Goal: Use online tool/utility

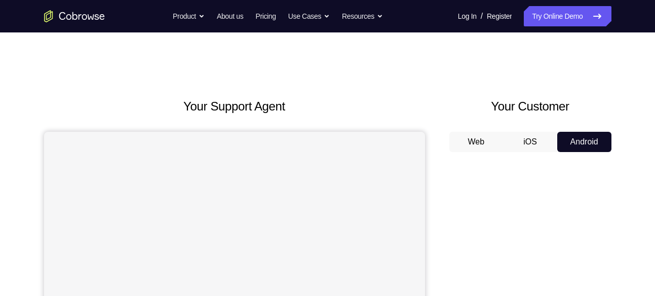
scroll to position [121, 0]
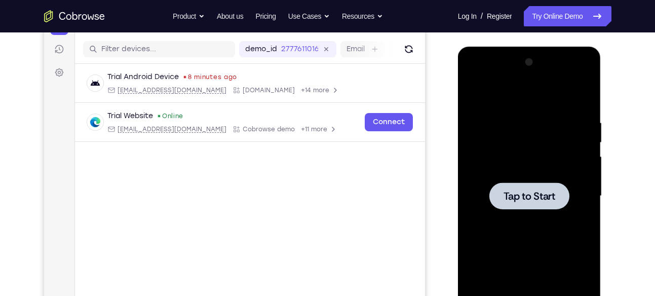
click at [524, 191] on span "Tap to Start" at bounding box center [529, 196] width 52 height 10
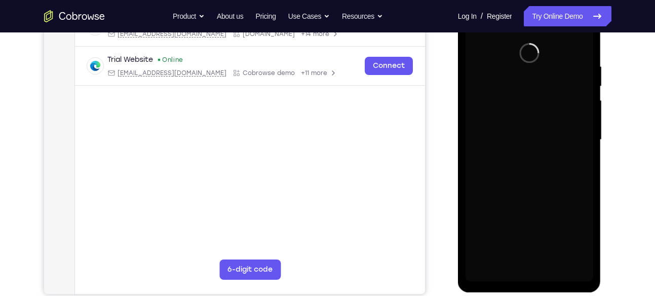
scroll to position [178, 0]
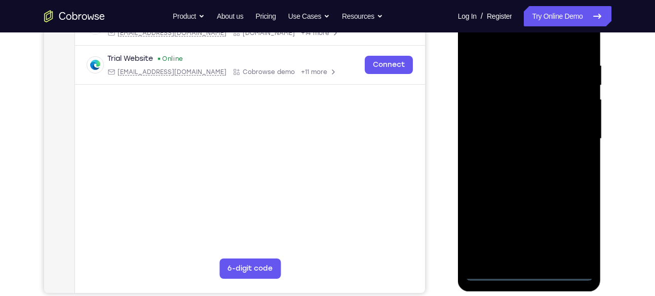
click at [529, 272] on div at bounding box center [529, 139] width 128 height 284
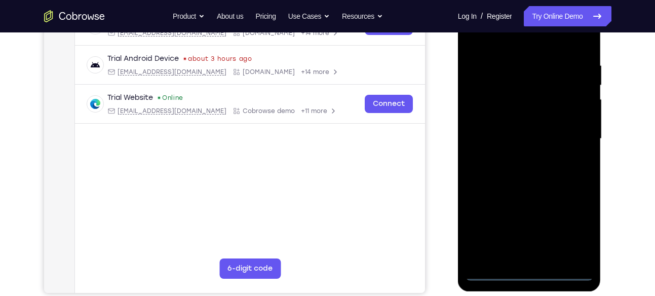
click at [567, 226] on div at bounding box center [529, 139] width 128 height 284
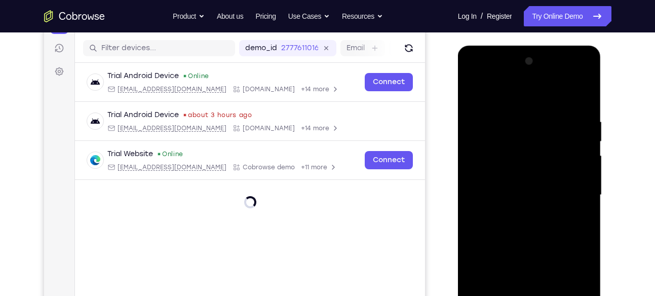
scroll to position [122, 0]
click at [504, 89] on div at bounding box center [529, 196] width 128 height 284
click at [569, 185] on div at bounding box center [529, 196] width 128 height 284
click at [517, 215] on div at bounding box center [529, 196] width 128 height 284
click at [527, 171] on div at bounding box center [529, 196] width 128 height 284
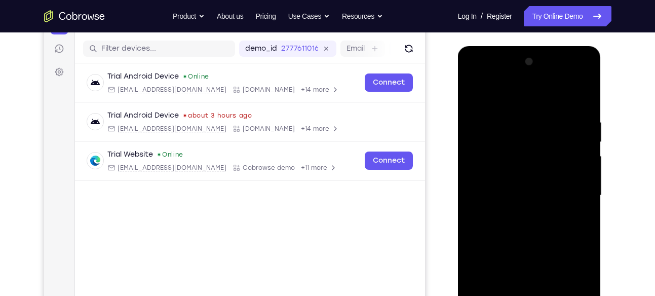
click at [521, 186] on div at bounding box center [529, 196] width 128 height 284
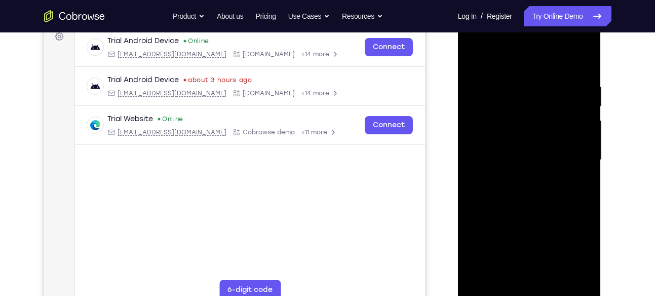
scroll to position [159, 0]
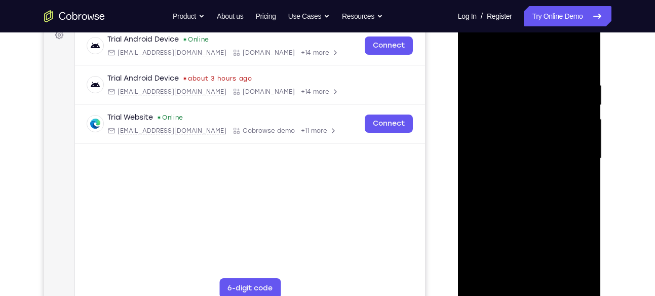
click at [530, 136] on div at bounding box center [529, 159] width 128 height 284
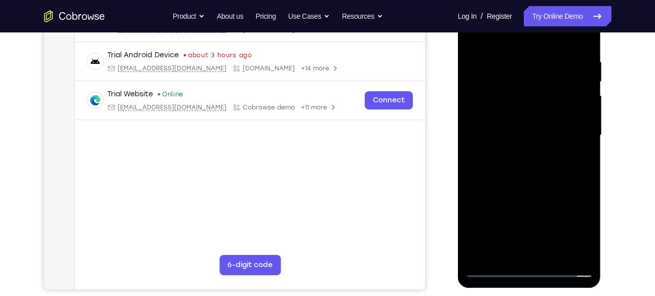
scroll to position [182, 0]
click at [553, 253] on div at bounding box center [529, 135] width 128 height 284
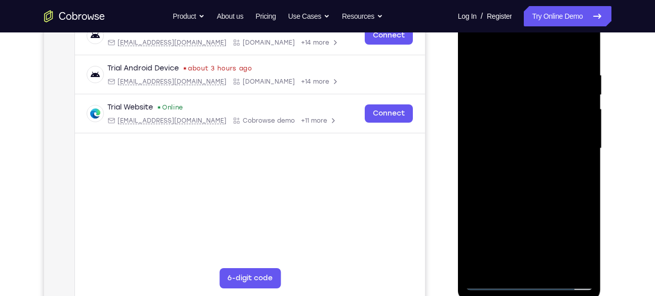
scroll to position [168, 0]
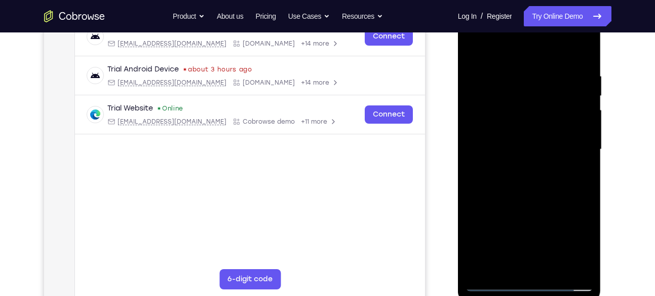
click at [552, 201] on div at bounding box center [529, 150] width 128 height 284
click at [526, 146] on div at bounding box center [529, 150] width 128 height 284
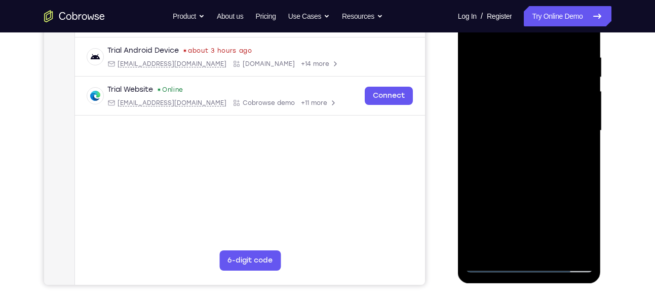
scroll to position [191, 0]
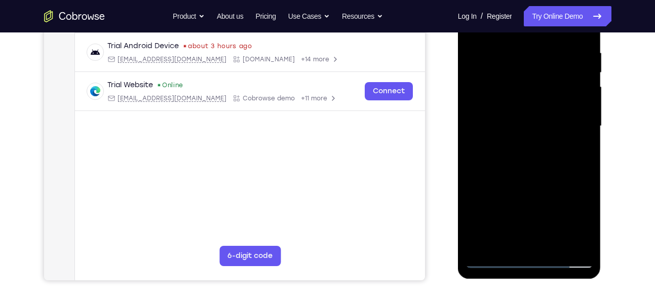
click at [509, 240] on div at bounding box center [529, 126] width 128 height 284
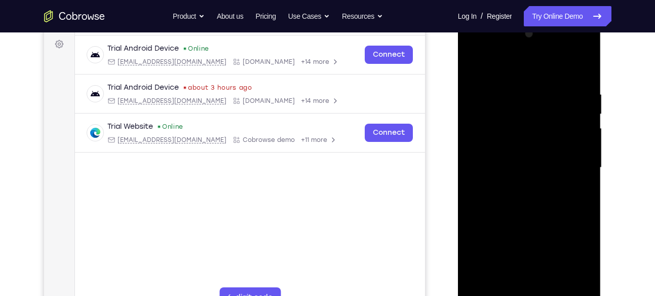
click at [475, 66] on div at bounding box center [529, 168] width 128 height 284
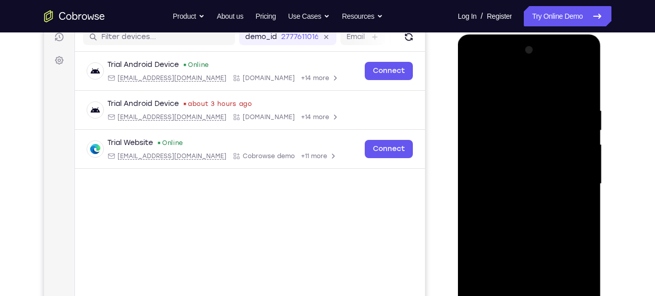
scroll to position [132, 0]
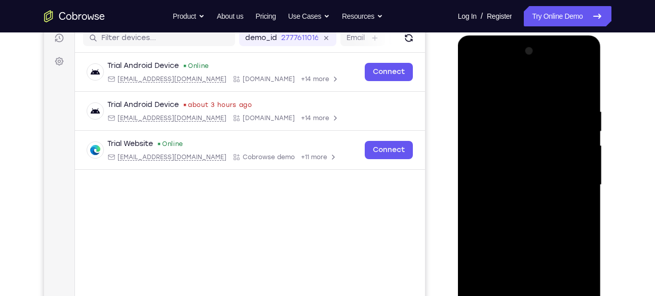
click at [474, 80] on div at bounding box center [529, 185] width 128 height 284
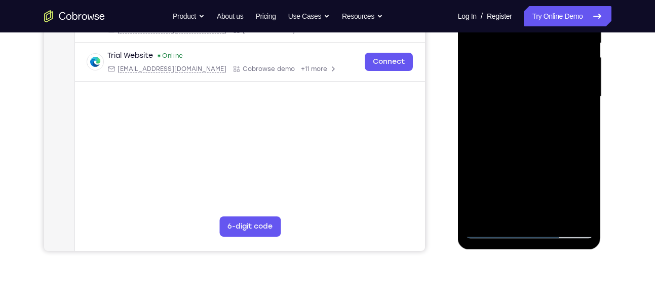
scroll to position [220, 0]
click at [559, 160] on div at bounding box center [529, 97] width 128 height 284
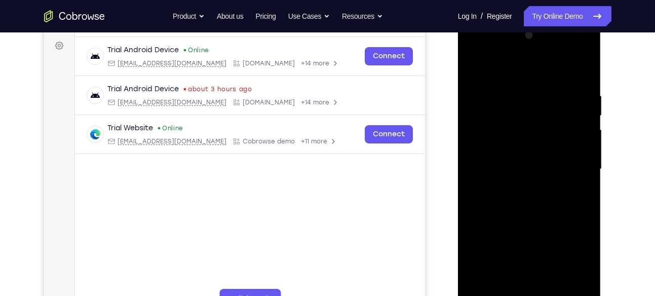
scroll to position [146, 0]
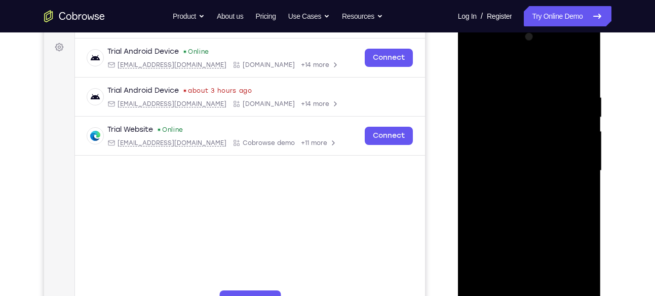
click at [519, 87] on div at bounding box center [529, 171] width 128 height 284
click at [576, 138] on div at bounding box center [529, 171] width 128 height 284
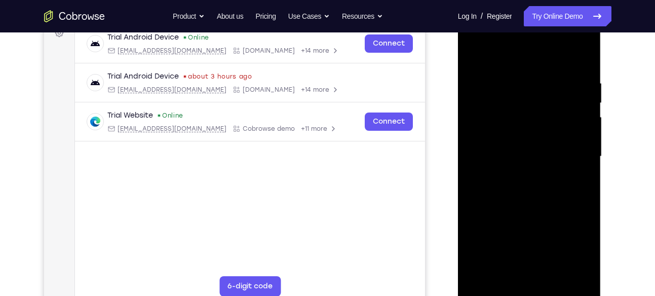
scroll to position [160, 0]
click at [585, 58] on div at bounding box center [529, 157] width 128 height 284
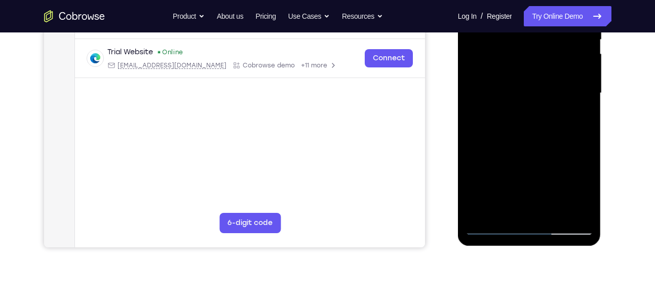
scroll to position [224, 0]
click at [481, 211] on div at bounding box center [529, 93] width 128 height 284
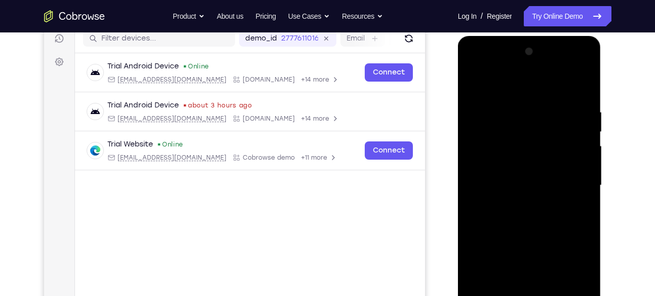
scroll to position [127, 0]
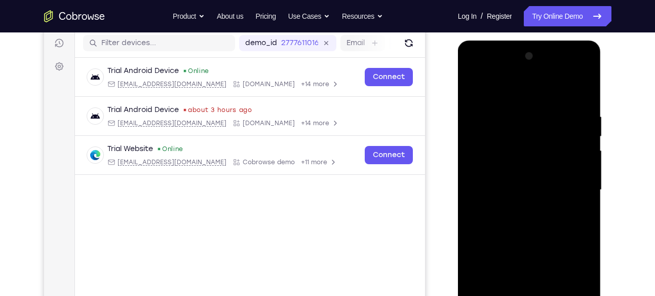
drag, startPoint x: 536, startPoint y: 137, endPoint x: 535, endPoint y: 208, distance: 70.4
click at [535, 208] on div at bounding box center [529, 190] width 128 height 284
click at [576, 101] on div at bounding box center [529, 190] width 128 height 284
click at [582, 161] on div at bounding box center [529, 190] width 128 height 284
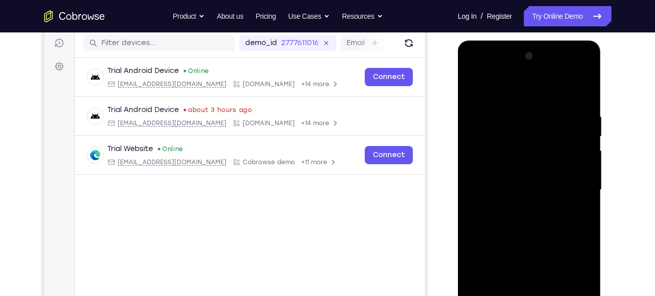
click at [582, 161] on div at bounding box center [529, 190] width 128 height 284
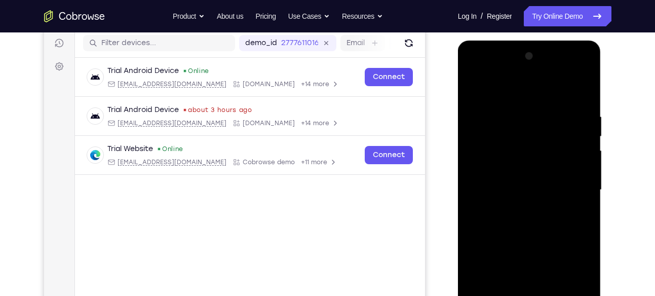
click at [582, 161] on div at bounding box center [529, 190] width 128 height 284
click at [579, 123] on div at bounding box center [529, 190] width 128 height 284
click at [580, 92] on div at bounding box center [529, 190] width 128 height 284
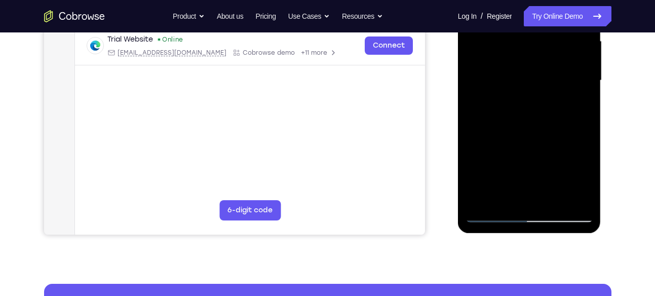
scroll to position [237, 0]
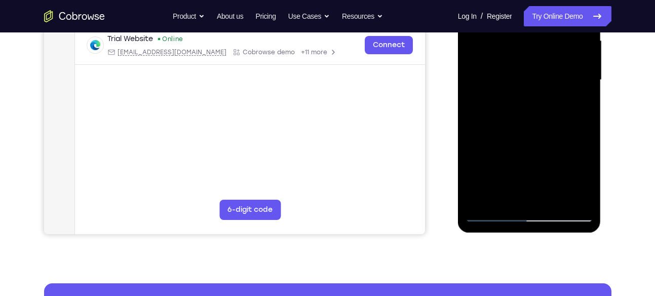
click at [484, 203] on div at bounding box center [529, 80] width 128 height 284
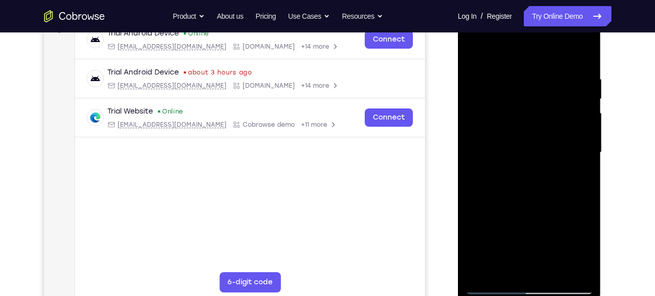
scroll to position [164, 0]
drag, startPoint x: 534, startPoint y: 103, endPoint x: 523, endPoint y: 212, distance: 109.5
click at [523, 212] on div at bounding box center [529, 154] width 128 height 284
click at [517, 68] on div at bounding box center [529, 154] width 128 height 284
click at [579, 86] on div at bounding box center [529, 154] width 128 height 284
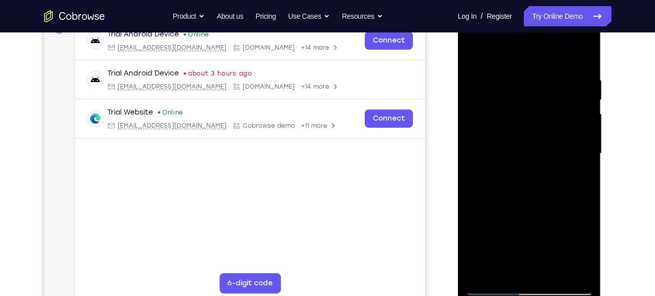
click at [580, 56] on div at bounding box center [529, 154] width 128 height 284
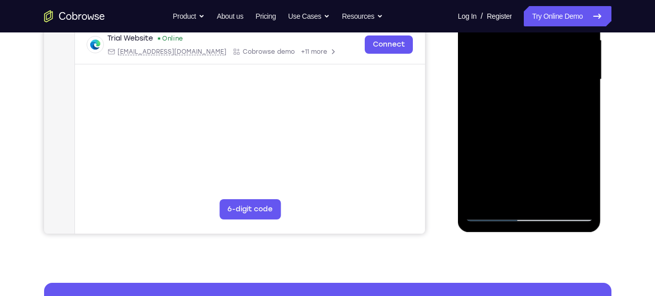
scroll to position [239, 0]
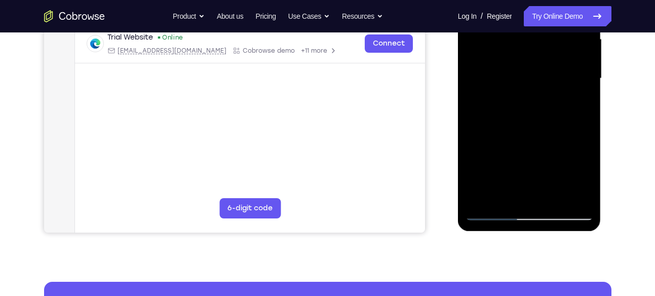
click at [481, 195] on div at bounding box center [529, 79] width 128 height 284
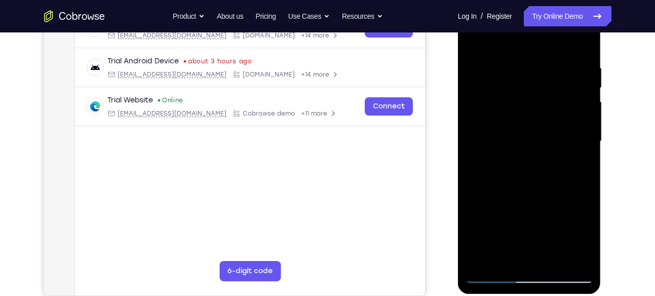
scroll to position [174, 0]
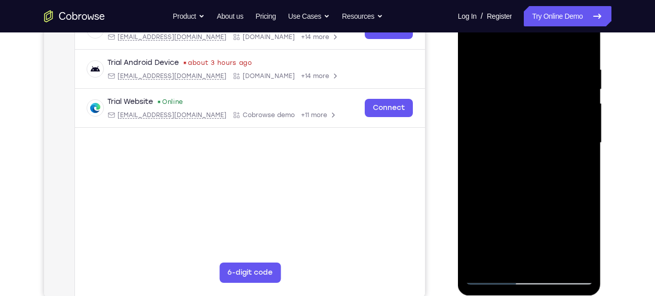
drag, startPoint x: 543, startPoint y: 87, endPoint x: 531, endPoint y: 183, distance: 96.9
click at [531, 183] on div at bounding box center [529, 143] width 128 height 284
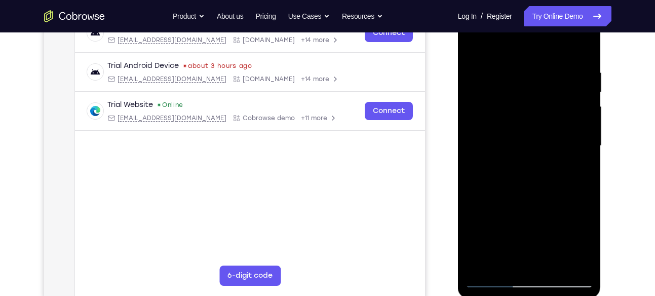
scroll to position [171, 0]
